Goal: Register for event/course

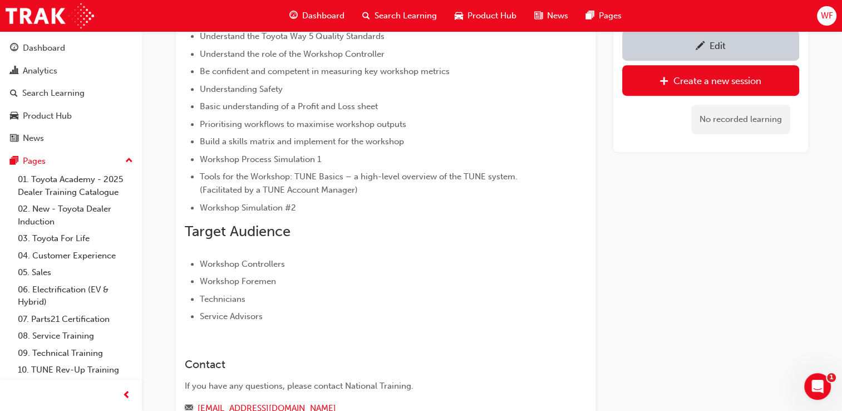
scroll to position [485, 0]
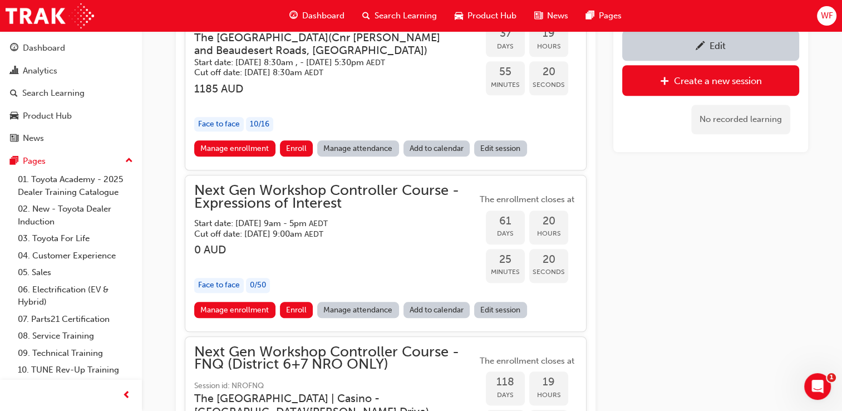
scroll to position [1100, 0]
click at [247, 156] on link "Manage enrollment" at bounding box center [234, 148] width 81 height 16
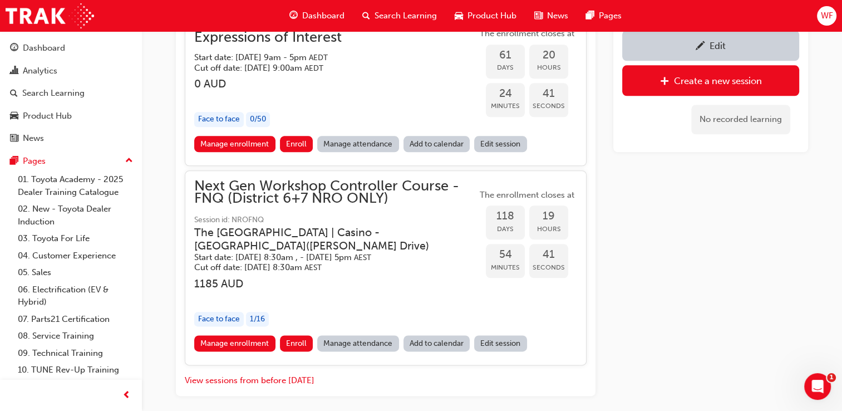
scroll to position [1267, 0]
